Goal: Book appointment/travel/reservation

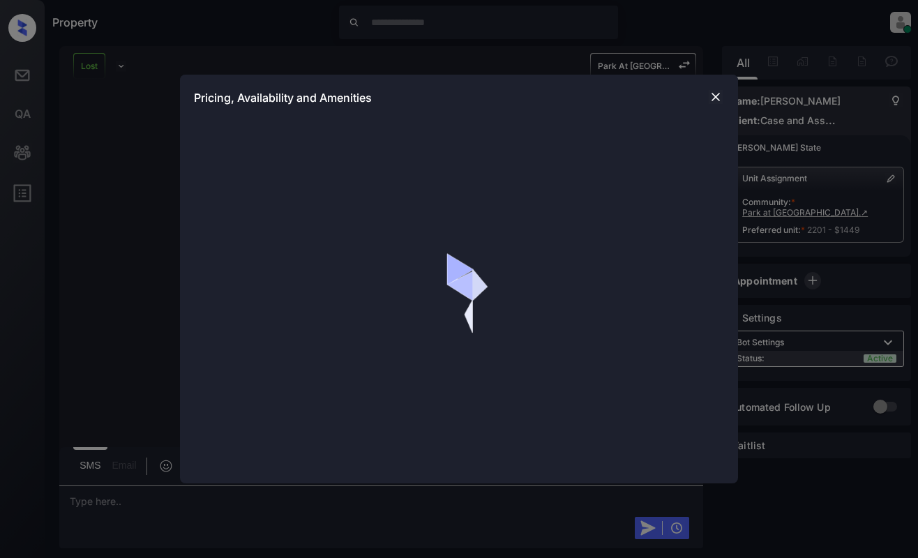
scroll to position [3024, 0]
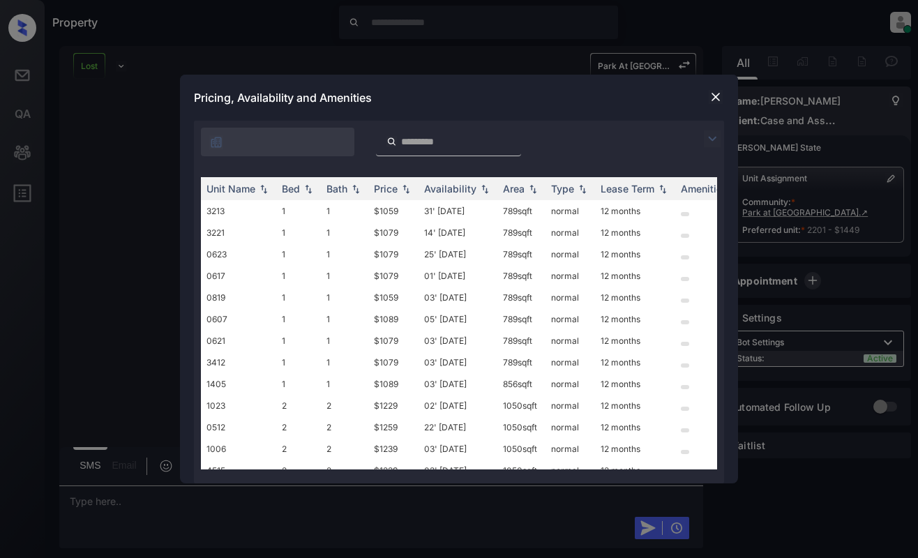
click at [712, 97] on img at bounding box center [715, 97] width 14 height 14
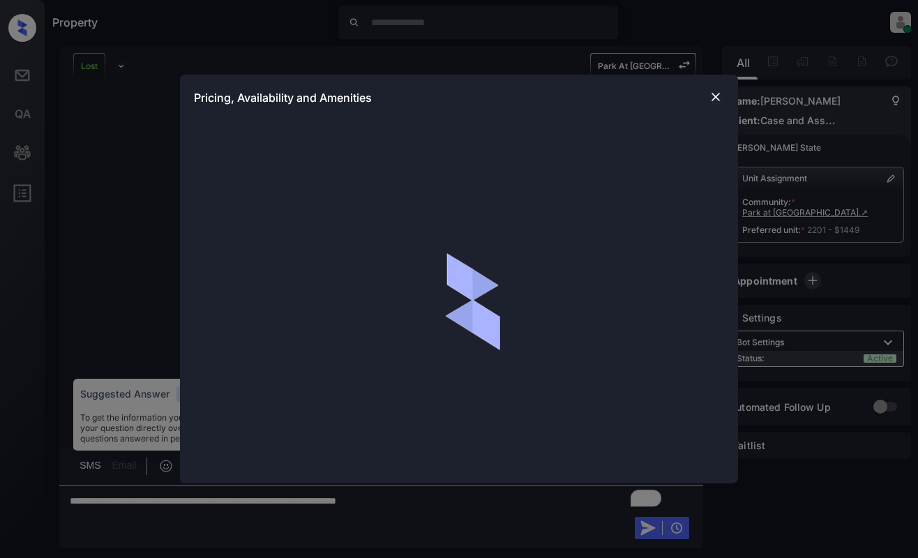
scroll to position [4828, 0]
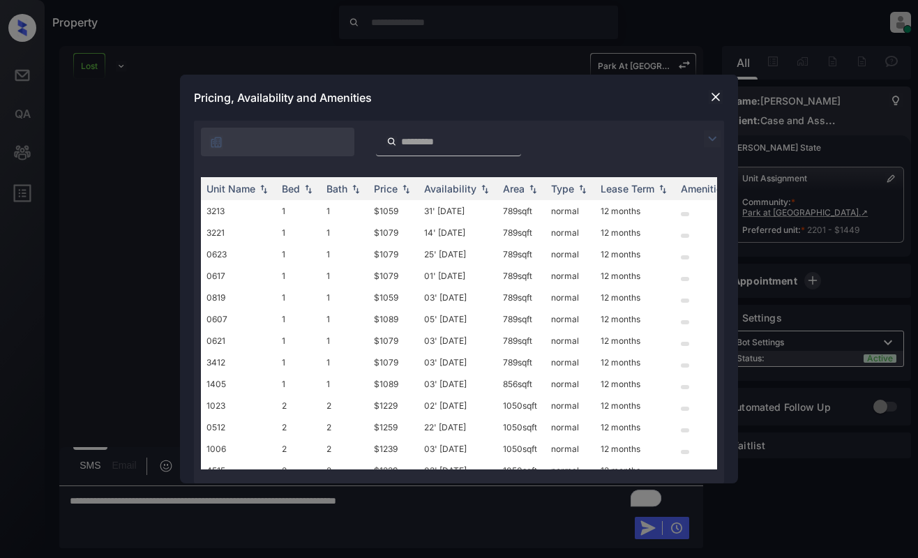
click at [711, 141] on img at bounding box center [711, 138] width 17 height 17
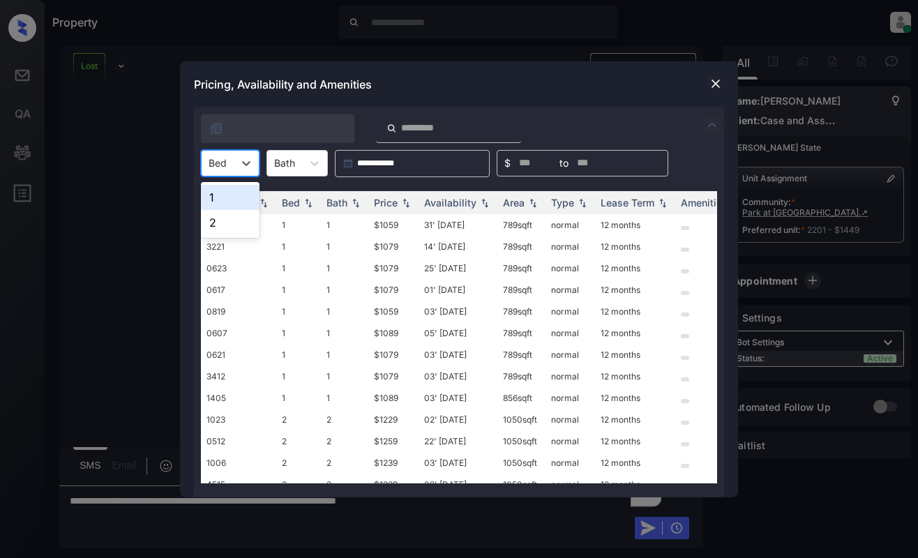
click at [231, 170] on div "Bed" at bounding box center [217, 163] width 32 height 20
click at [229, 199] on div "1" at bounding box center [230, 197] width 59 height 25
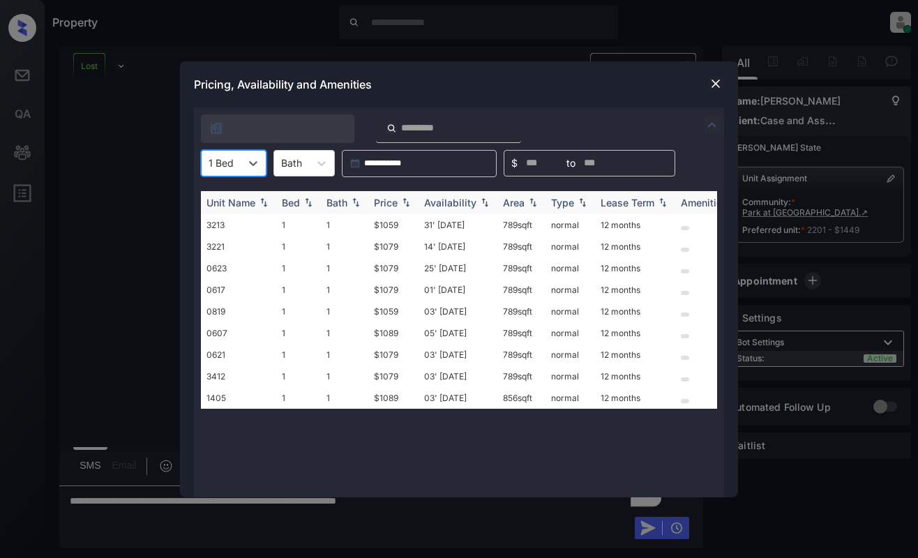
click at [387, 200] on div "Price" at bounding box center [386, 203] width 24 height 12
click at [395, 220] on td "$1059" at bounding box center [393, 225] width 50 height 22
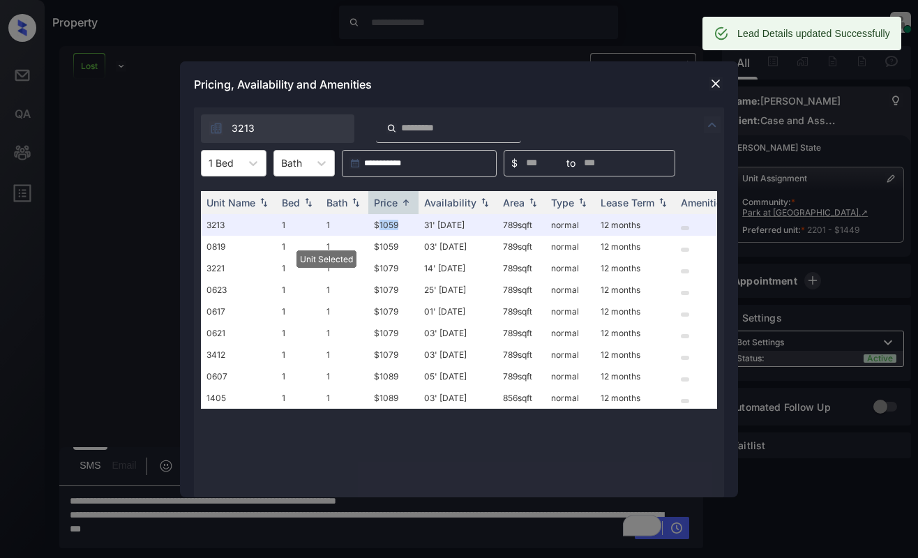
click at [711, 86] on img at bounding box center [715, 84] width 14 height 14
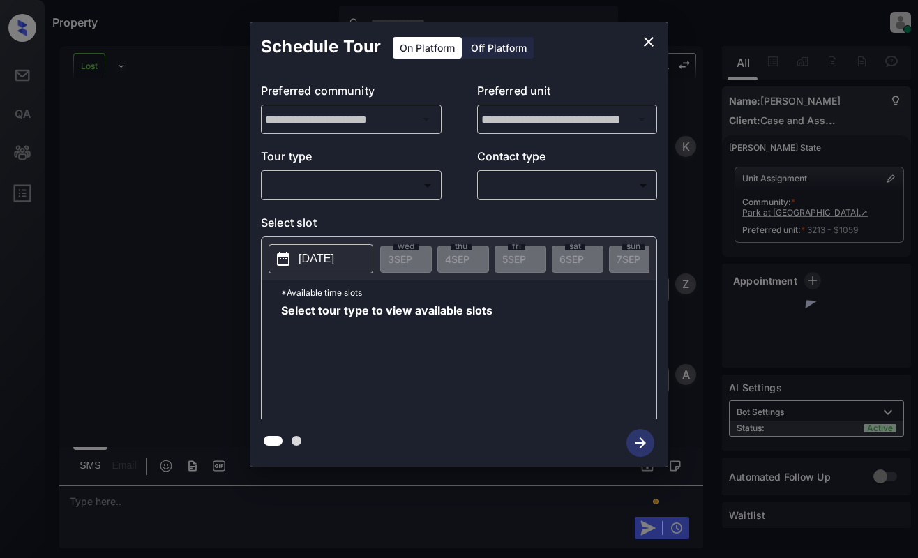
click at [358, 182] on body "Property [PERSON_NAME] Online Set yourself offline Set yourself on break Profil…" at bounding box center [459, 279] width 918 height 558
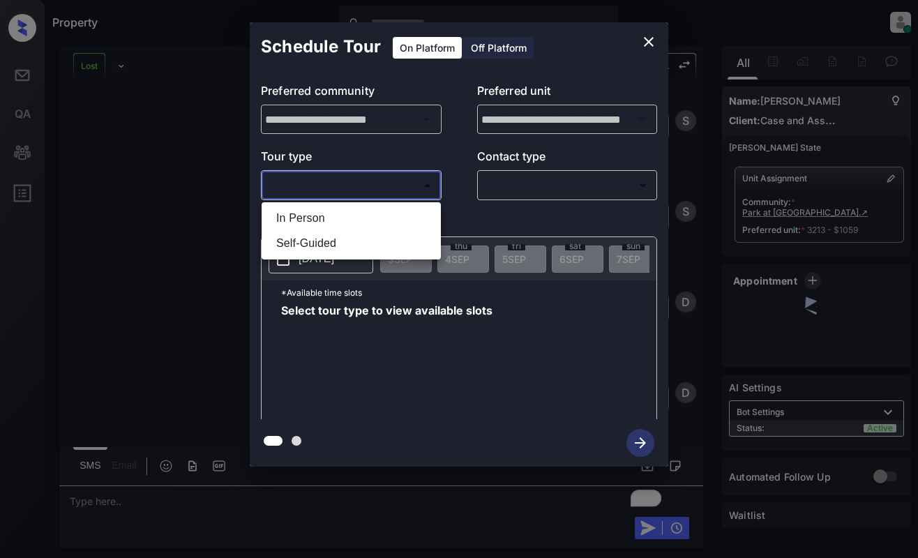
click at [358, 210] on li "In Person" at bounding box center [351, 218] width 172 height 25
type input "********"
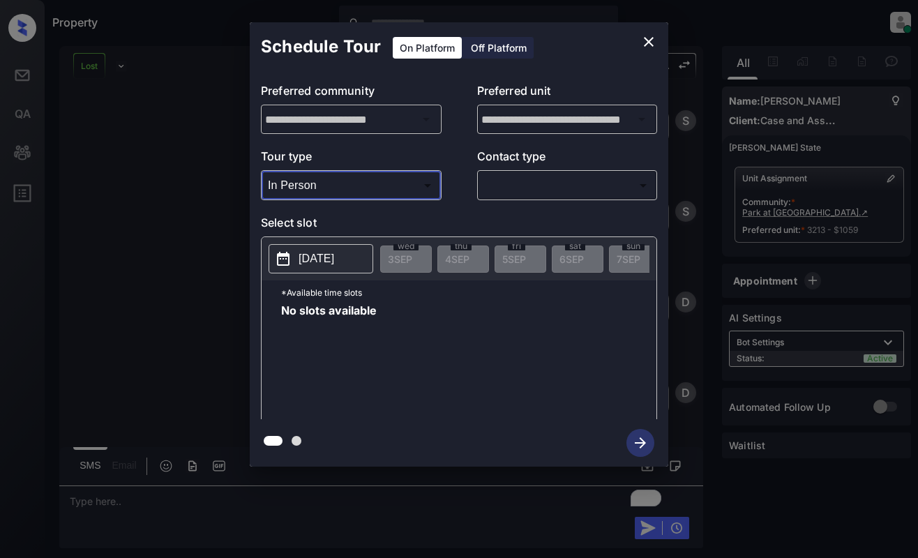
click at [323, 258] on p "[DATE]" at bounding box center [316, 258] width 36 height 17
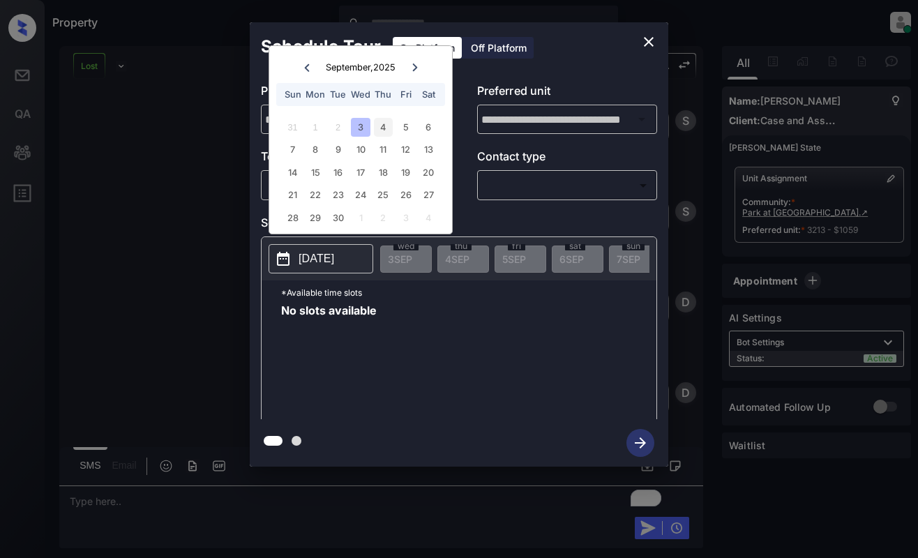
click at [384, 118] on div "4" at bounding box center [383, 127] width 19 height 19
click at [644, 42] on icon "close" at bounding box center [648, 41] width 17 height 17
